Goal: Transaction & Acquisition: Register for event/course

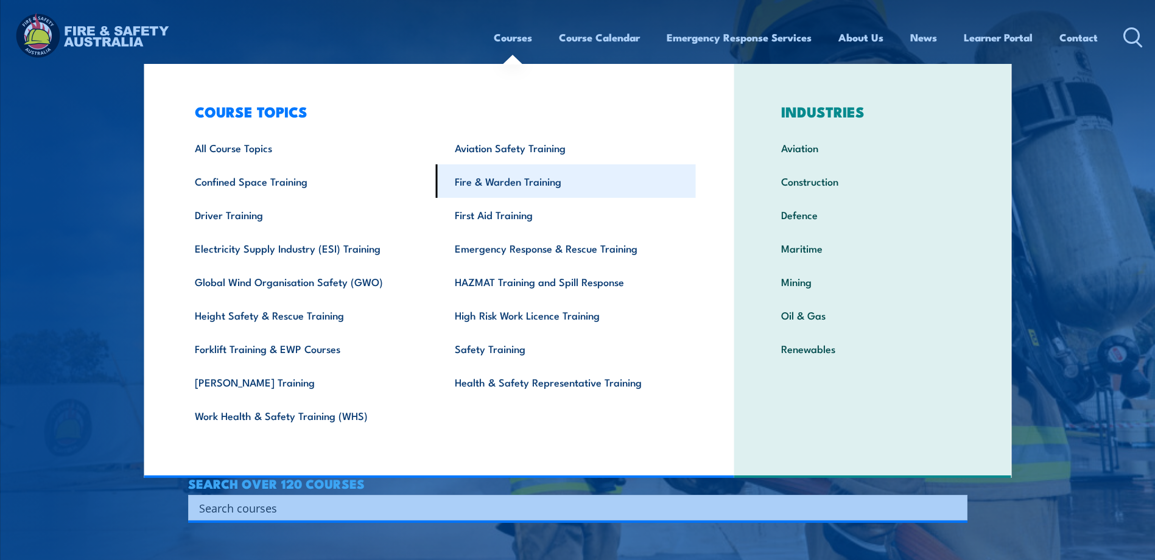
click at [485, 180] on link "Fire & Warden Training" at bounding box center [566, 180] width 260 height 33
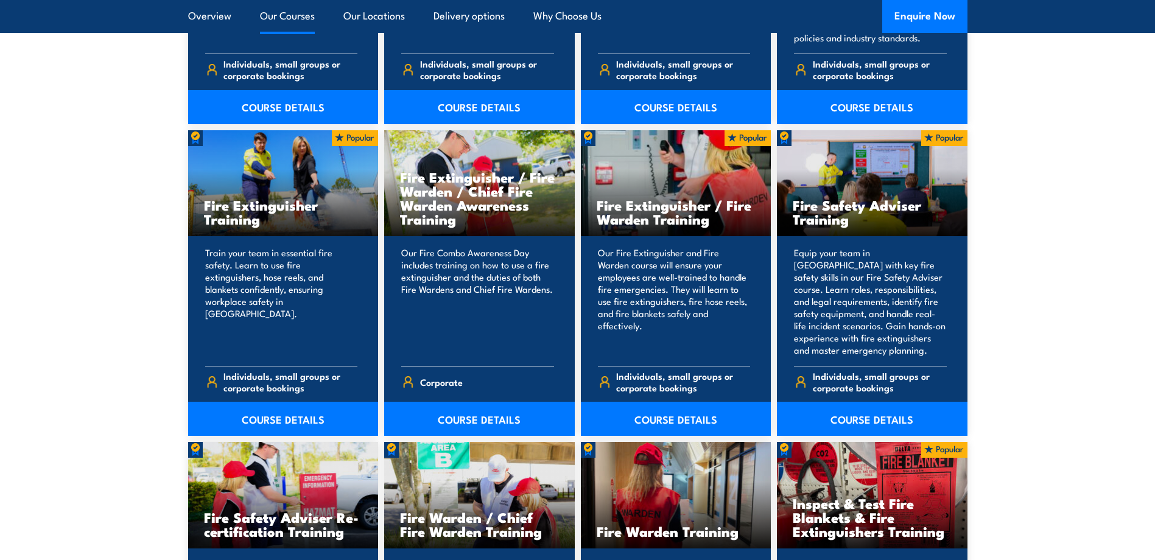
scroll to position [1461, 0]
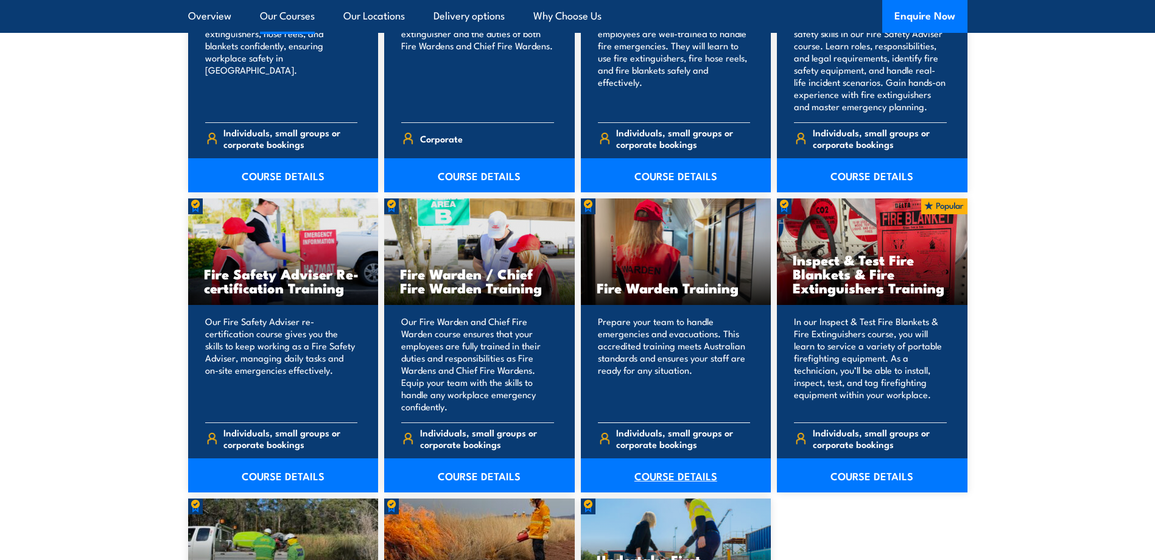
click at [646, 477] on link "COURSE DETAILS" at bounding box center [676, 475] width 191 height 34
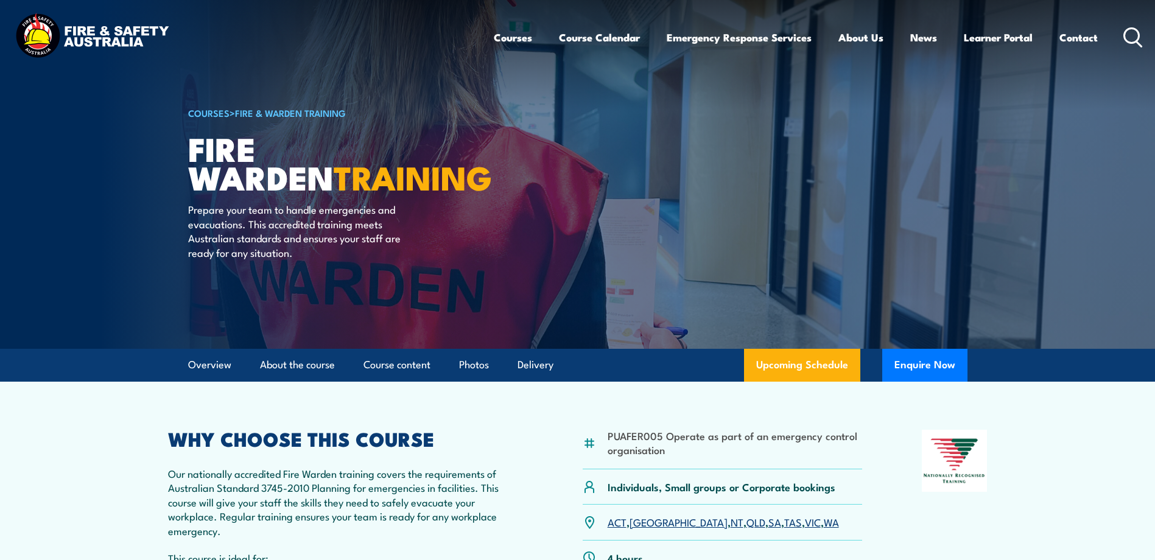
click at [615, 521] on link "ACT" at bounding box center [616, 521] width 19 height 15
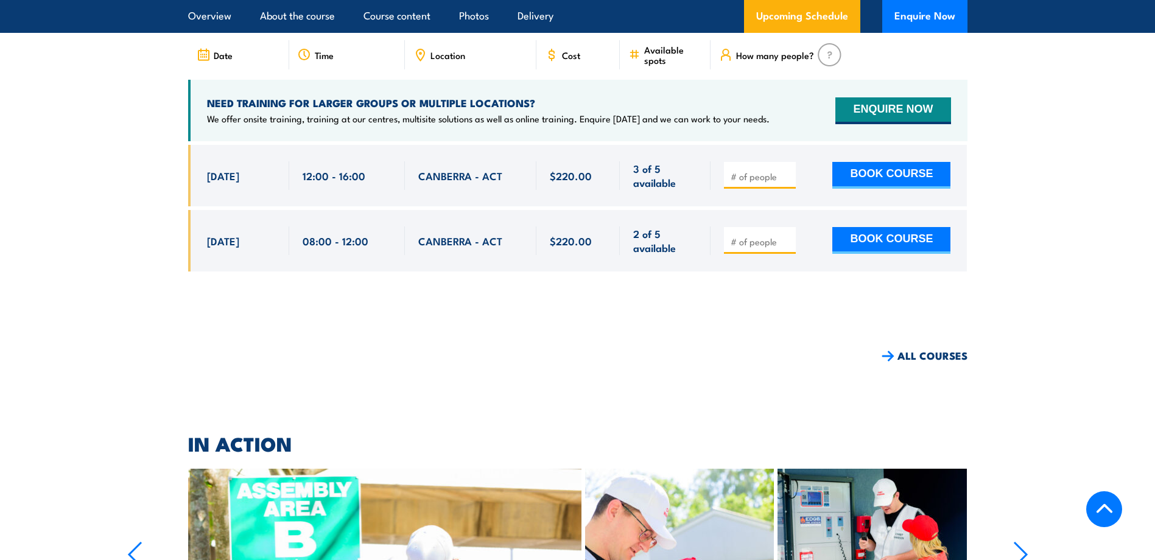
scroll to position [2264, 0]
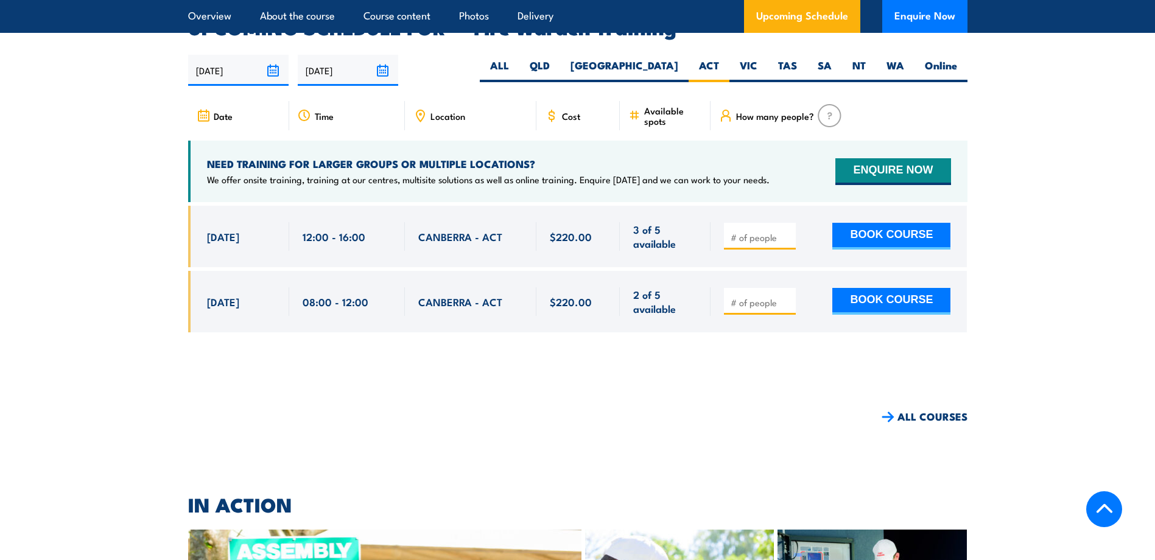
click at [757, 296] on input "number" at bounding box center [760, 302] width 61 height 12
type input "1"
click at [882, 288] on button "BOOK COURSE" at bounding box center [891, 301] width 118 height 27
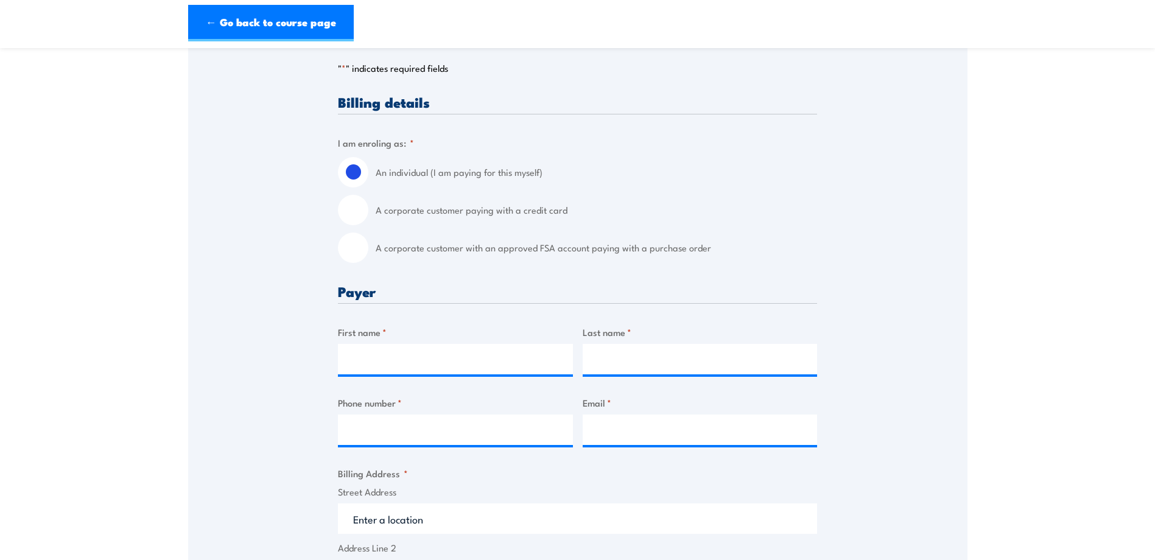
scroll to position [304, 0]
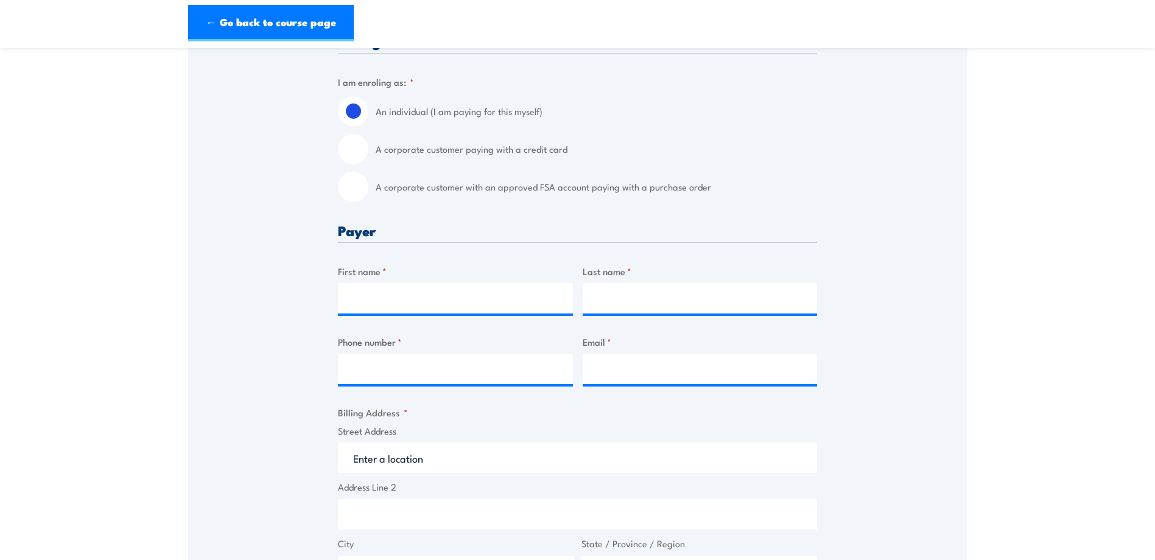
click at [349, 179] on input "A corporate customer with an approved FSA account paying with a purchase order" at bounding box center [353, 187] width 30 height 30
radio input "true"
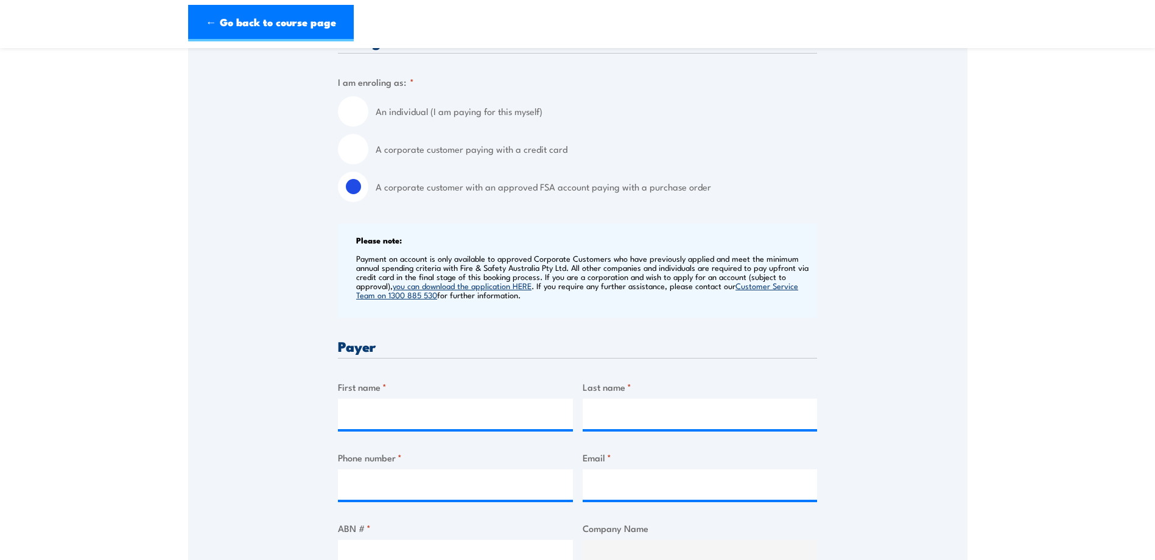
scroll to position [487, 0]
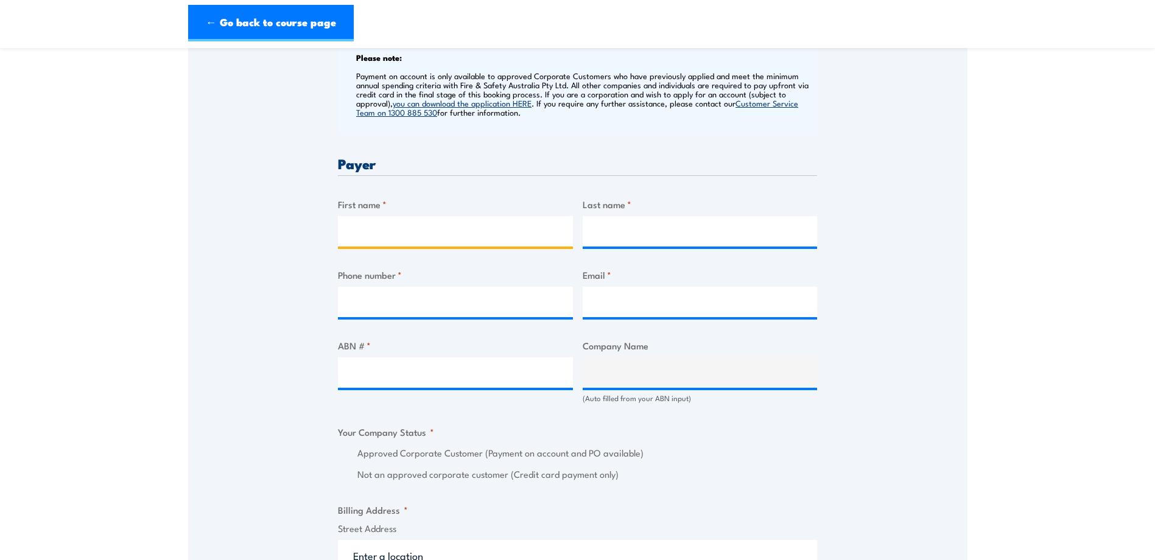
click at [363, 229] on input "First name *" at bounding box center [455, 231] width 235 height 30
type input "[PERSON_NAME]"
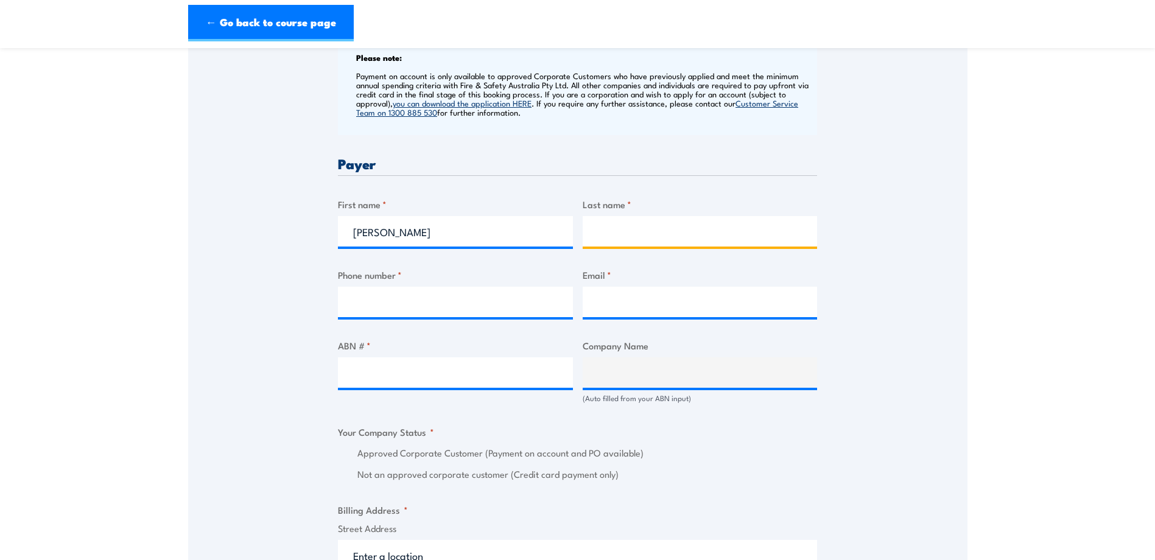
type input "[PERSON_NAME]"
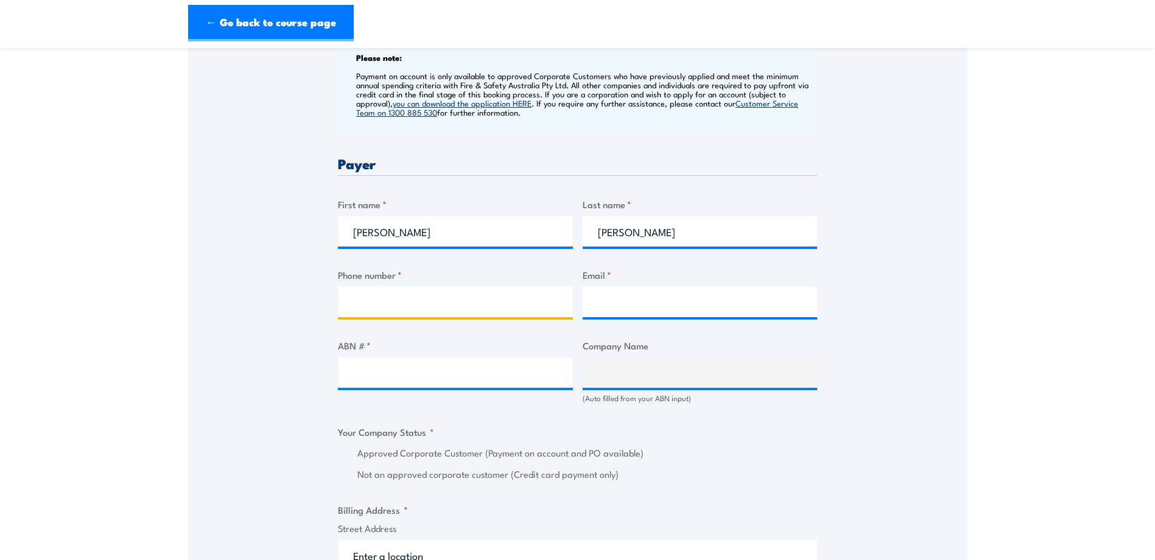
type input "0439253050"
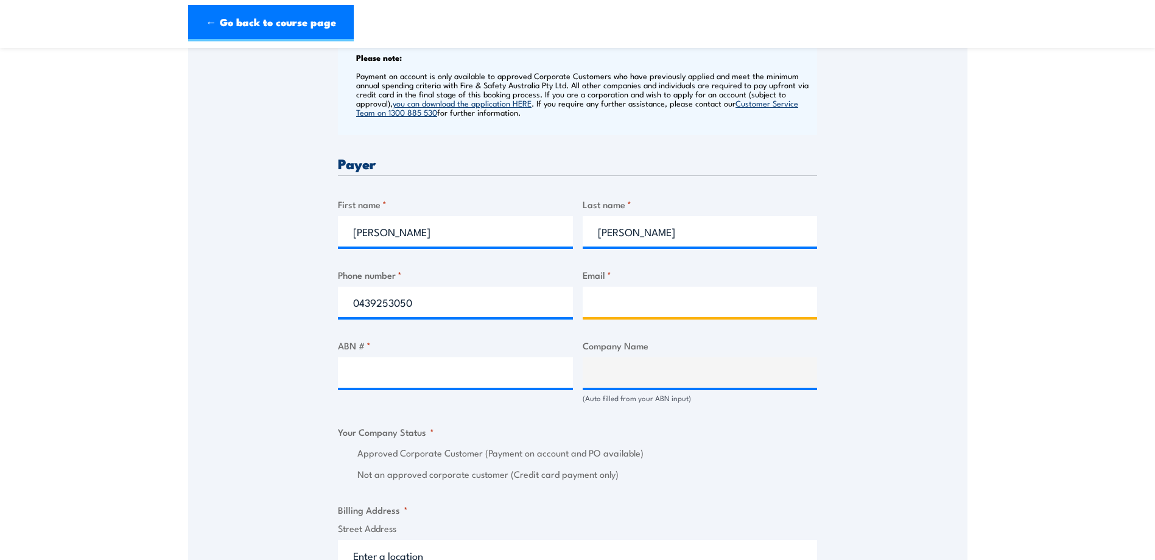
type input "[PERSON_NAME][EMAIL_ADDRESS][PERSON_NAME][DOMAIN_NAME]"
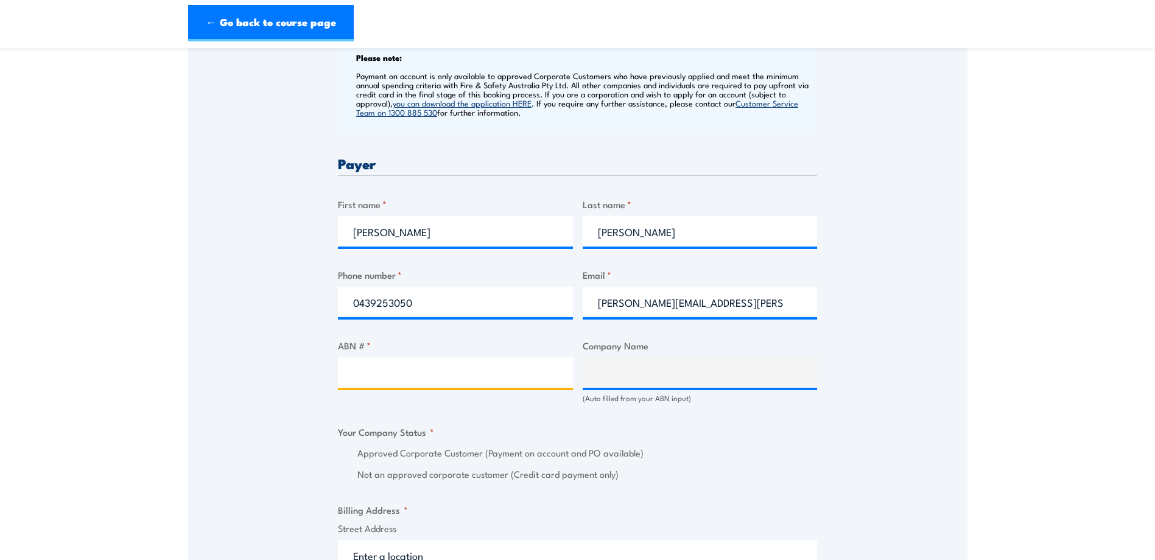
click at [376, 371] on input "ABN # *" at bounding box center [455, 372] width 235 height 30
type input "53115936993"
type input "SIRVA PTY LTD"
radio input "true"
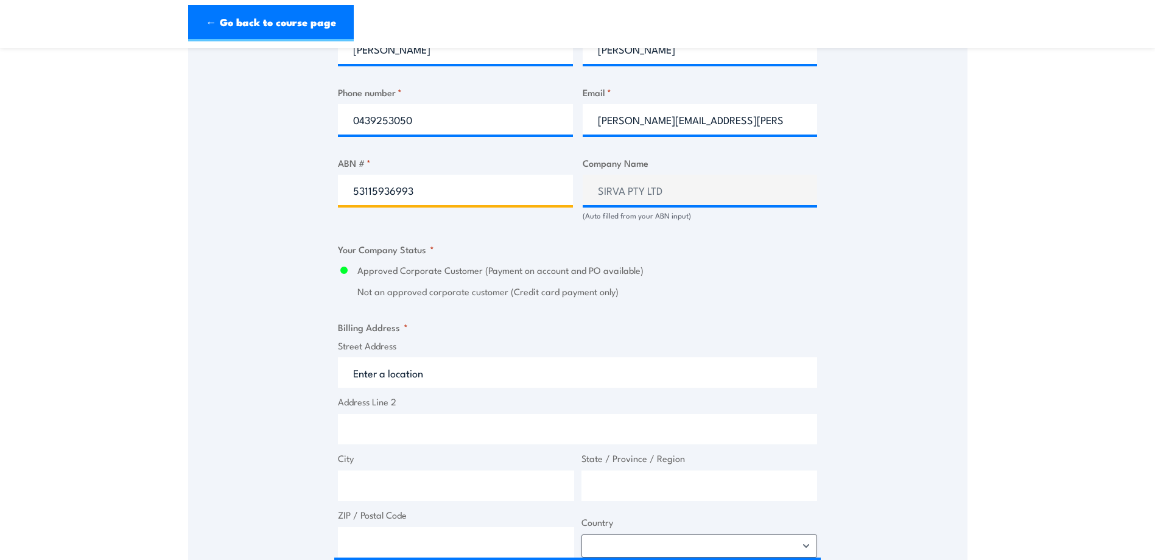
scroll to position [730, 0]
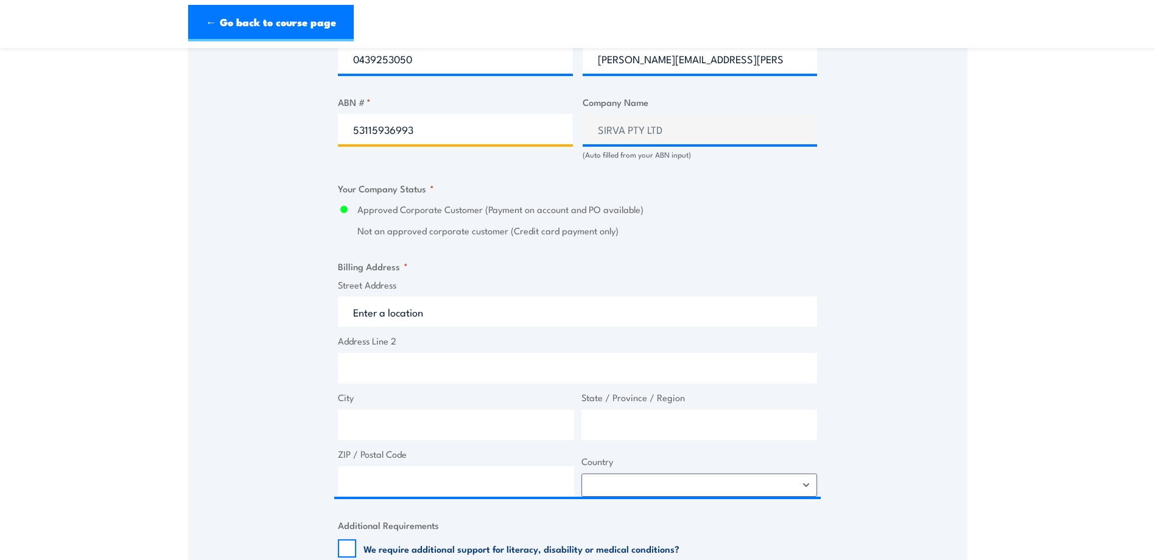
type input "53115936993"
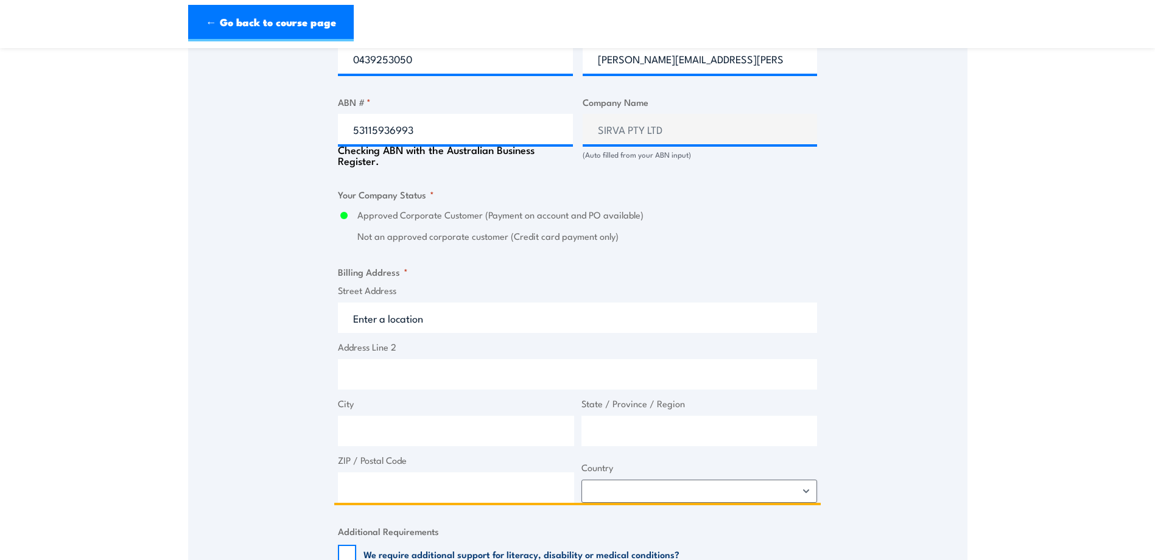
click at [370, 307] on input "Street Address" at bounding box center [577, 318] width 479 height 30
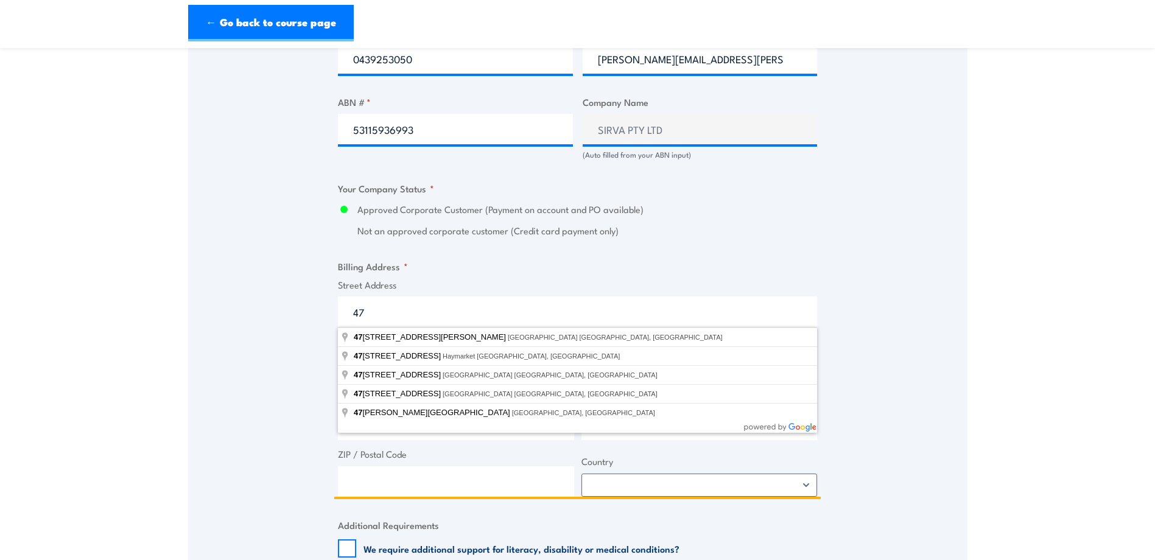
type input "[STREET_ADDRESS]"
type input "[PERSON_NAME]"
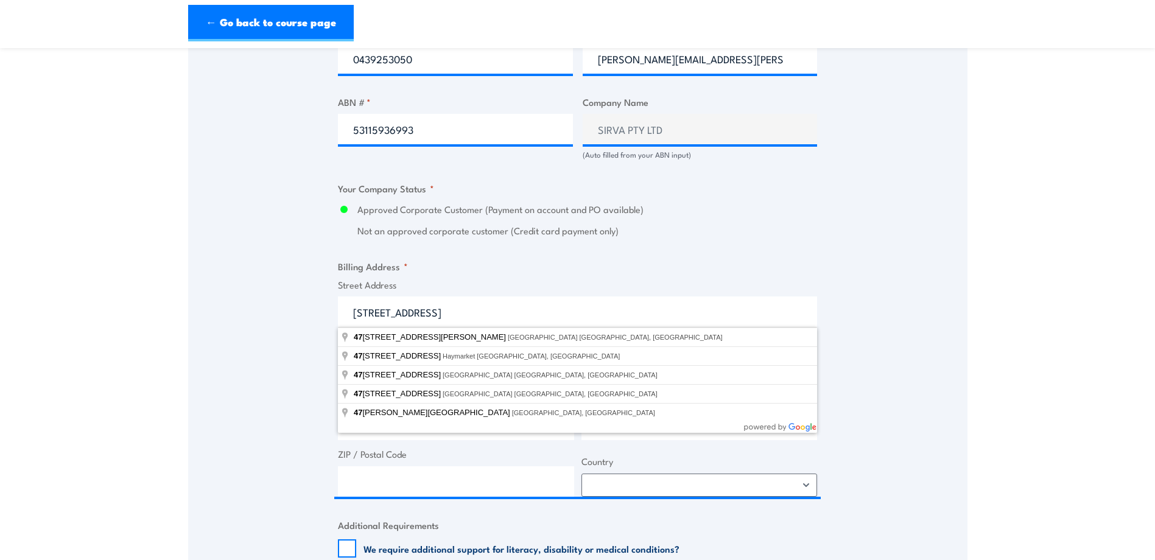
type input "[GEOGRAPHIC_DATA]"
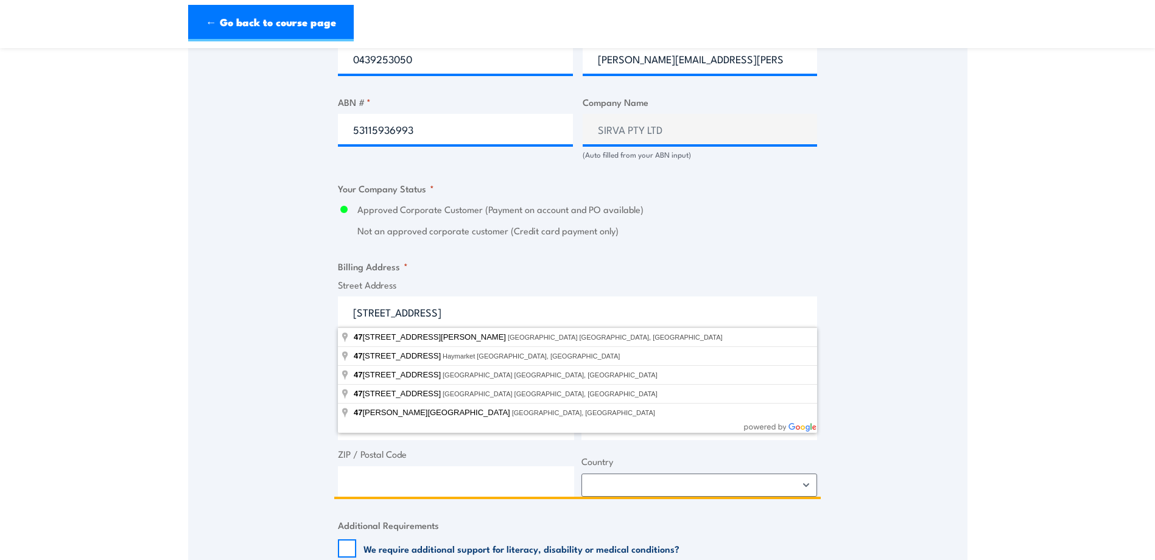
type input "2620"
select select "[GEOGRAPHIC_DATA]"
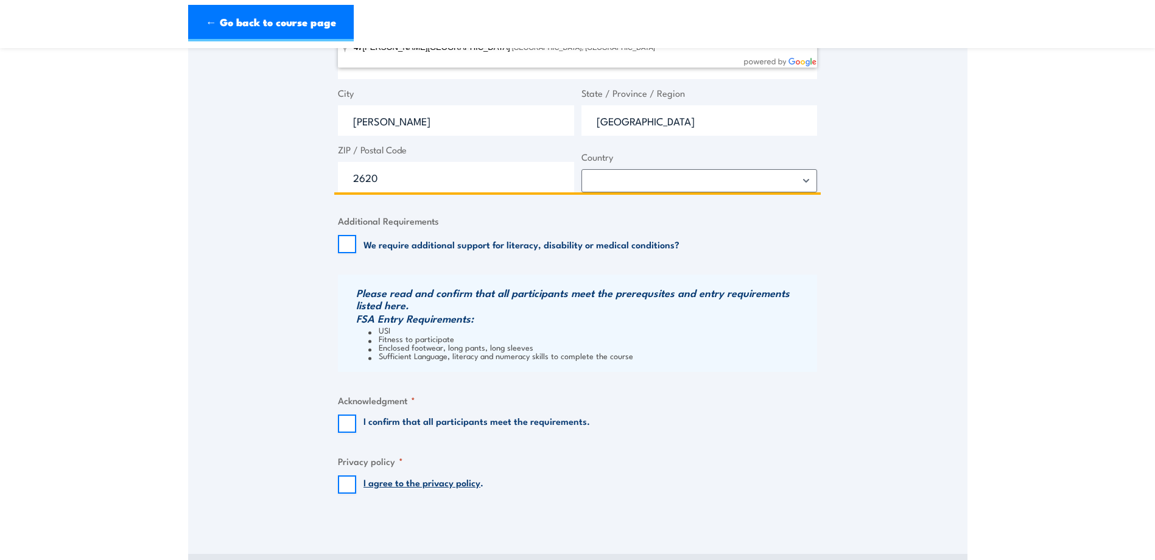
scroll to position [1096, 0]
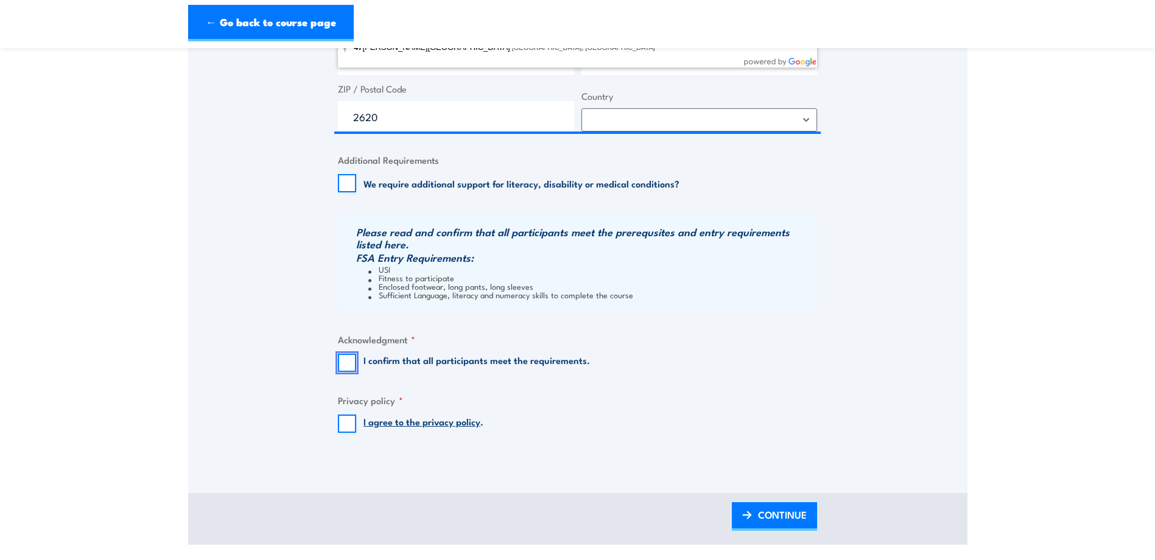
click at [348, 363] on input "I confirm that all participants meet the requirements." at bounding box center [347, 363] width 18 height 18
checkbox input "true"
click at [349, 428] on input "I agree to the privacy policy ." at bounding box center [347, 424] width 18 height 18
checkbox input "true"
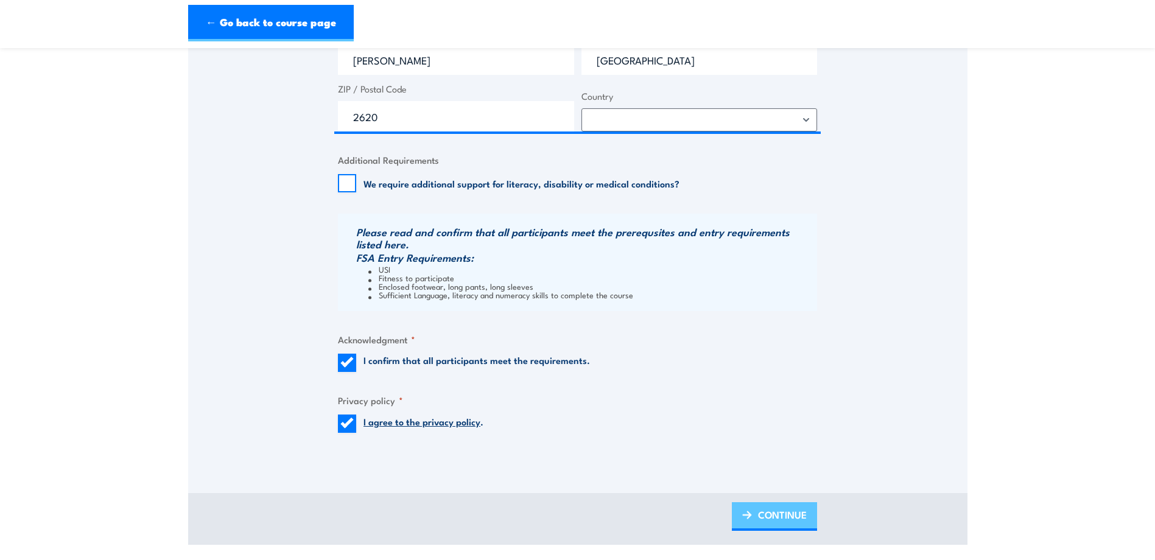
click at [794, 522] on span "CONTINUE" at bounding box center [782, 515] width 49 height 32
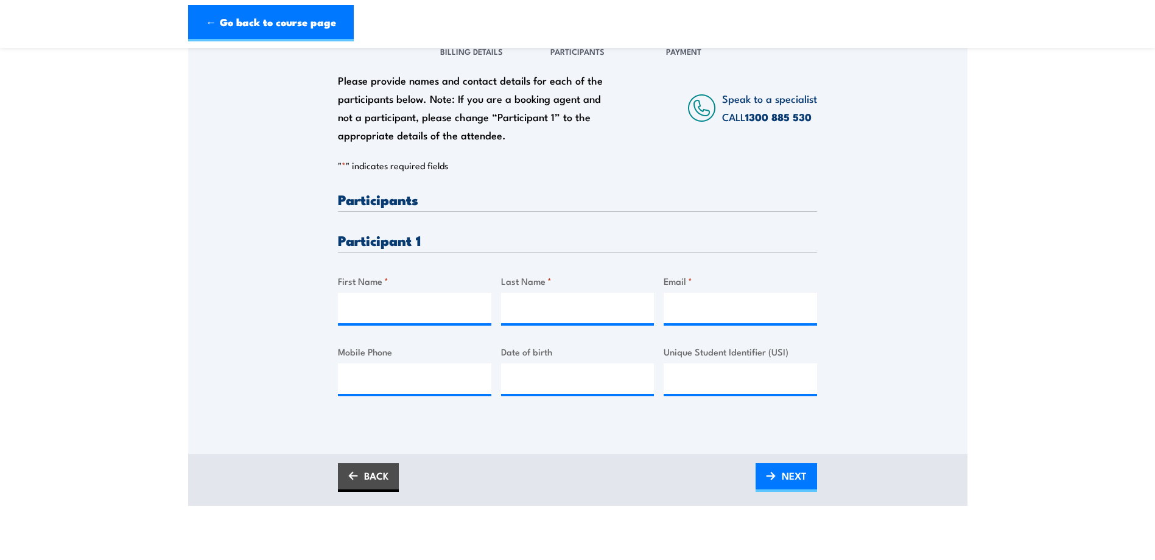
scroll to position [243, 0]
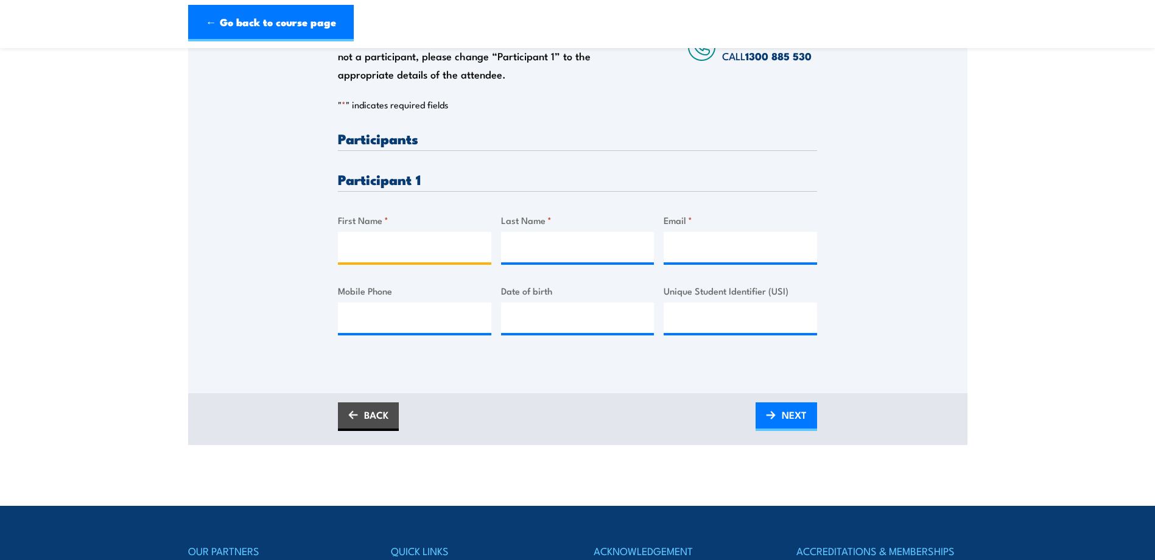
click at [358, 248] on input "First Name *" at bounding box center [414, 247] width 153 height 30
type input "[PERSON_NAME]"
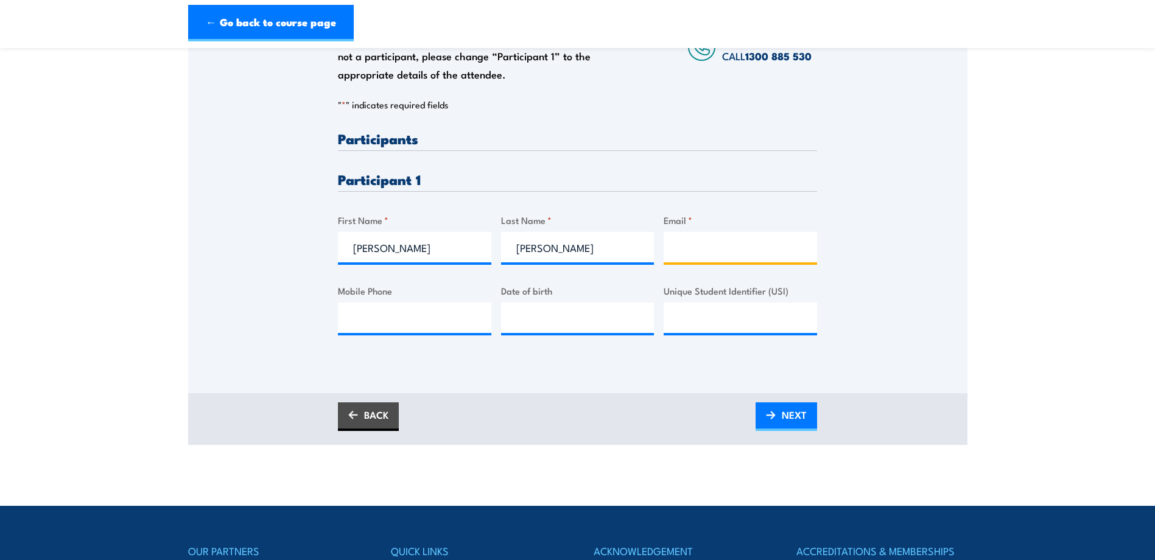
paste input "[EMAIL_ADDRESS][DOMAIN_NAME]"
type input "[EMAIL_ADDRESS][DOMAIN_NAME]"
click at [777, 410] on link "NEXT" at bounding box center [785, 416] width 61 height 29
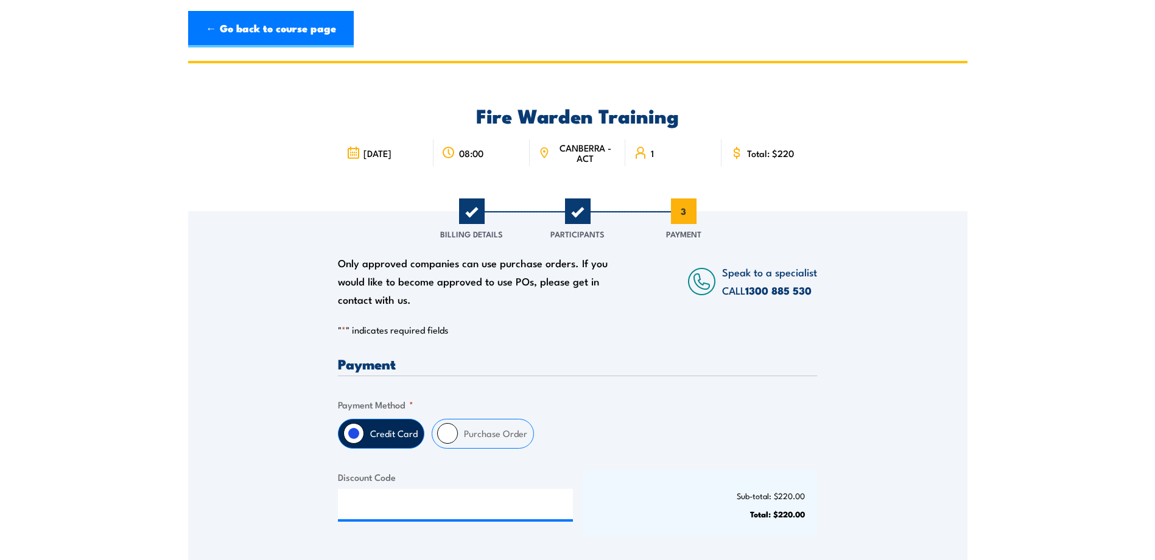
scroll to position [0, 0]
click at [447, 432] on input "Purchase Order" at bounding box center [447, 433] width 21 height 21
radio input "true"
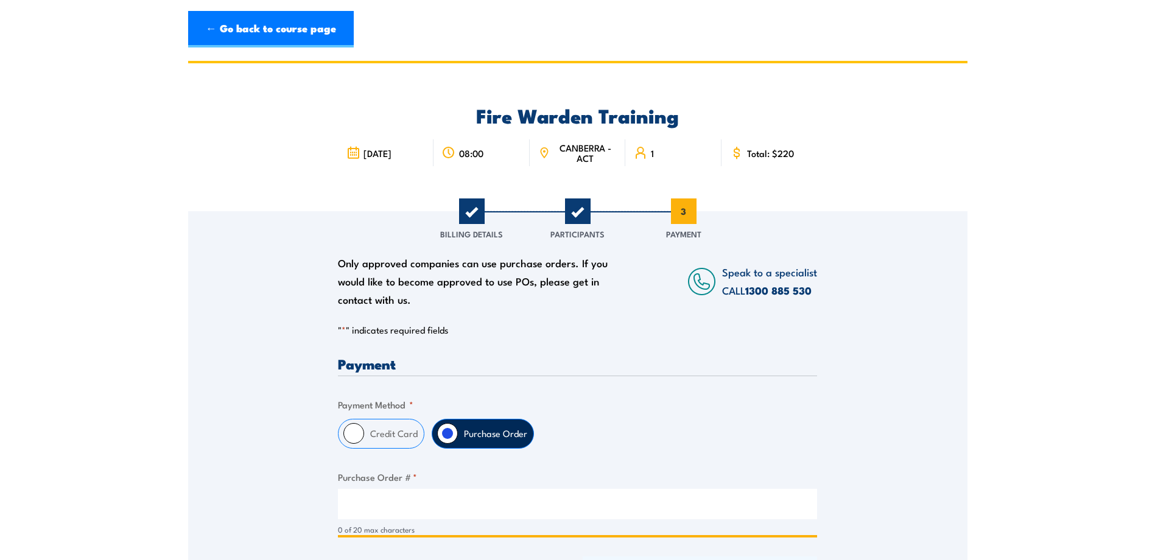
click at [373, 505] on input "Purchase Order # *" at bounding box center [577, 504] width 479 height 30
type input "h"
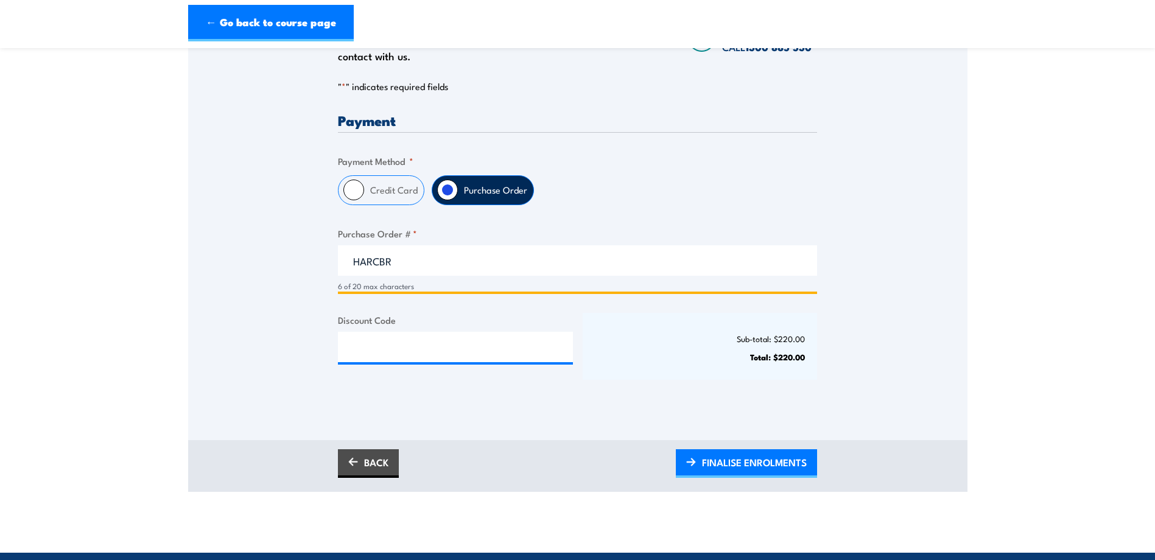
scroll to position [304, 0]
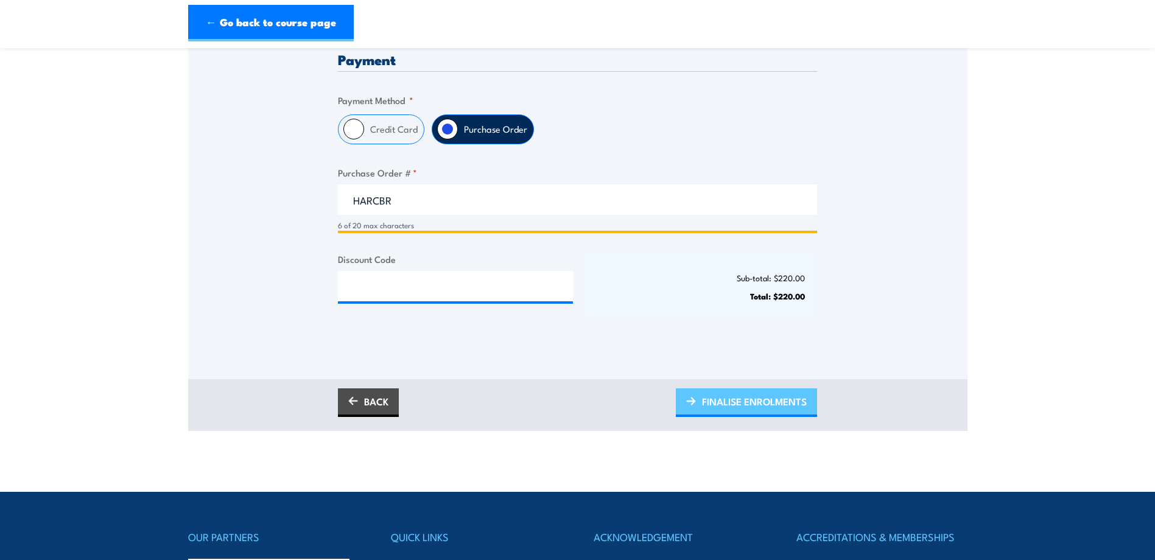
type input "HARCBR"
click at [734, 401] on span "FINALISE ENROLMENTS" at bounding box center [754, 401] width 105 height 32
